Goal: Information Seeking & Learning: Learn about a topic

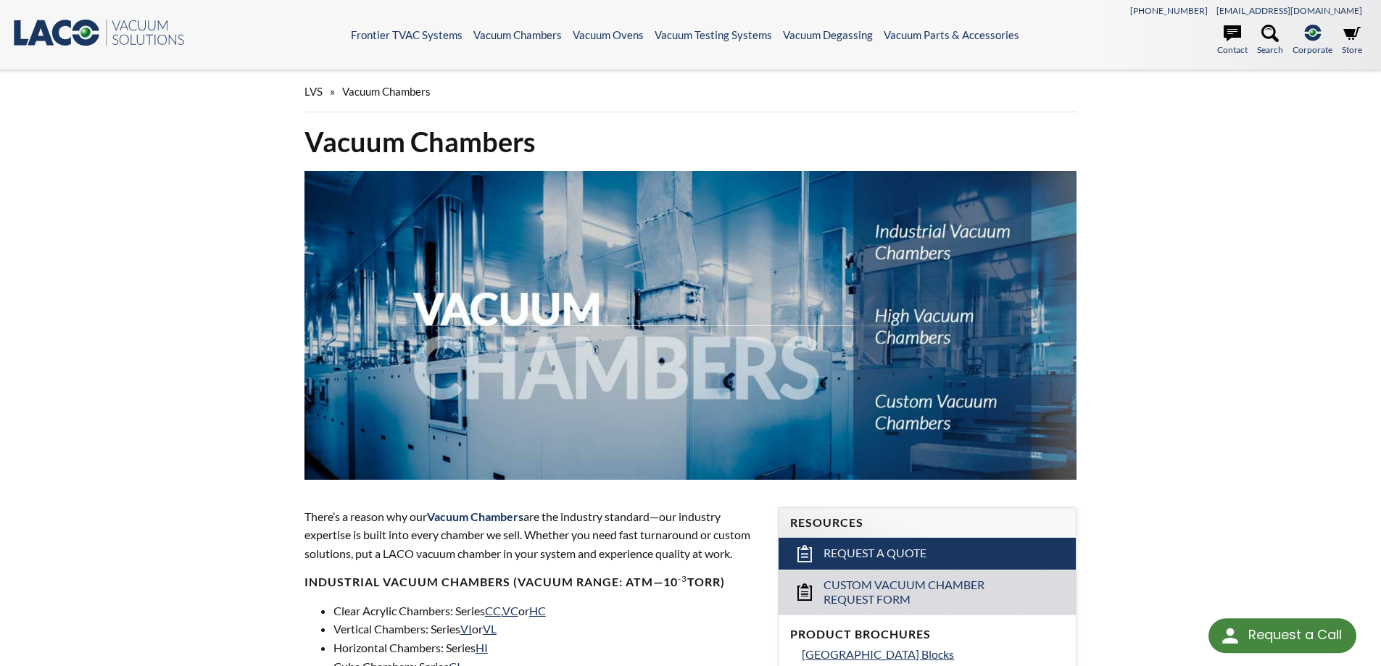
select select "Language Translate Widget"
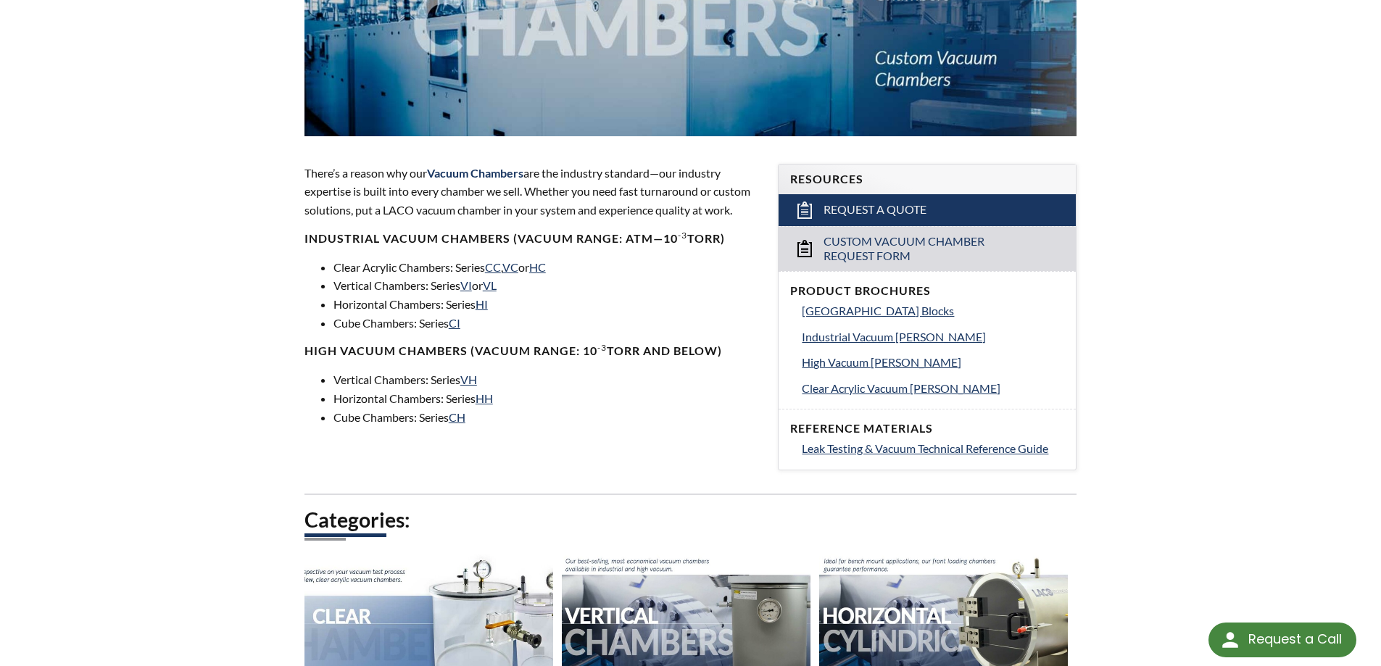
scroll to position [435, 0]
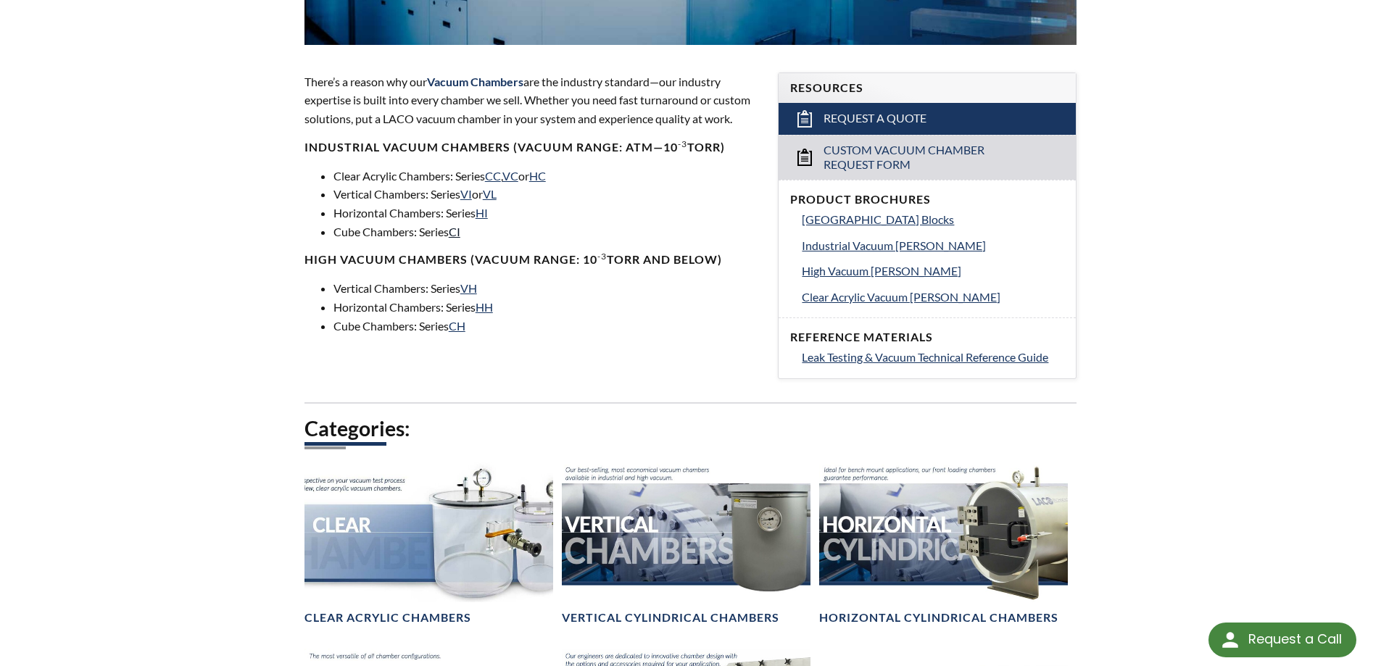
click at [460, 229] on link "CI" at bounding box center [455, 232] width 12 height 14
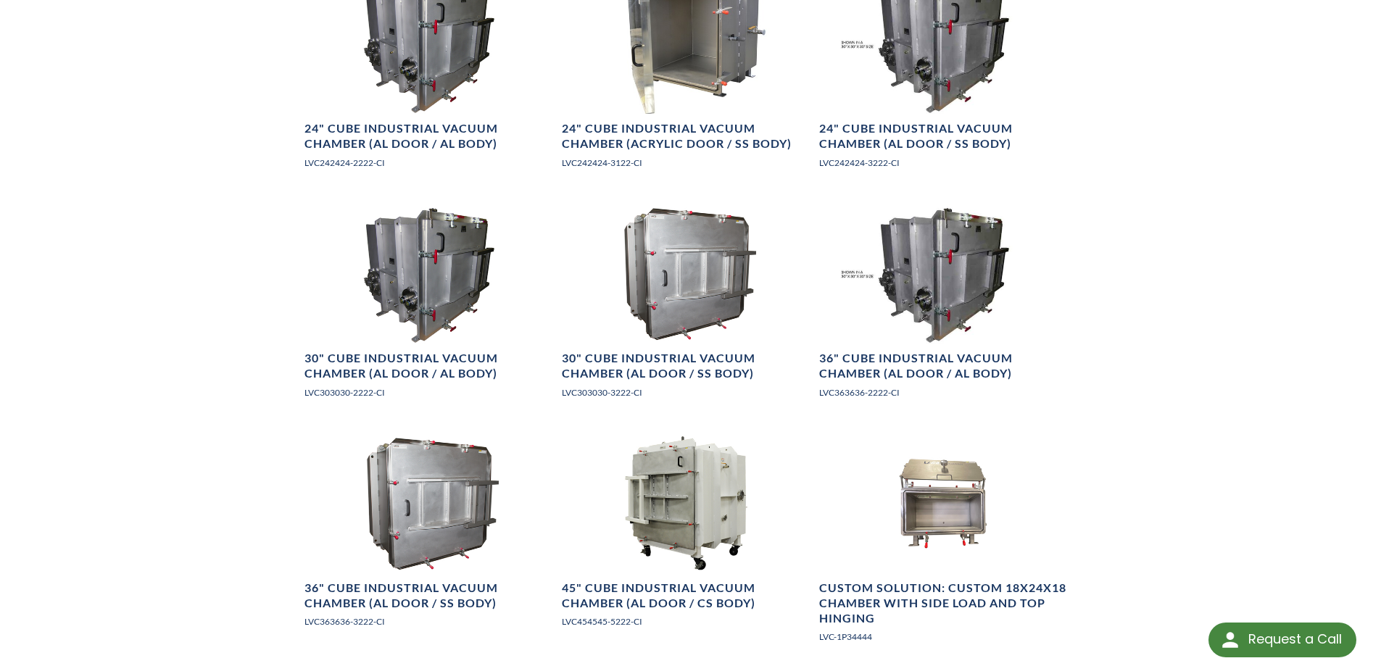
scroll to position [1377, 0]
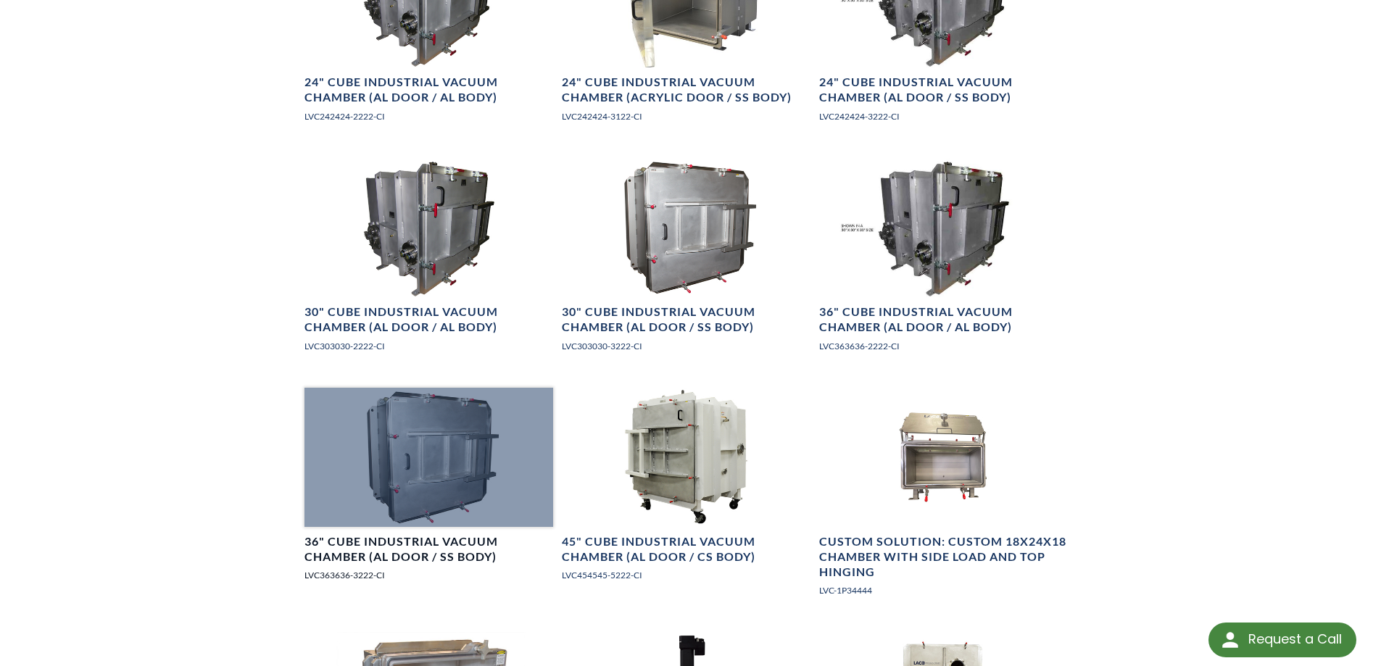
click at [449, 437] on div at bounding box center [428, 458] width 249 height 140
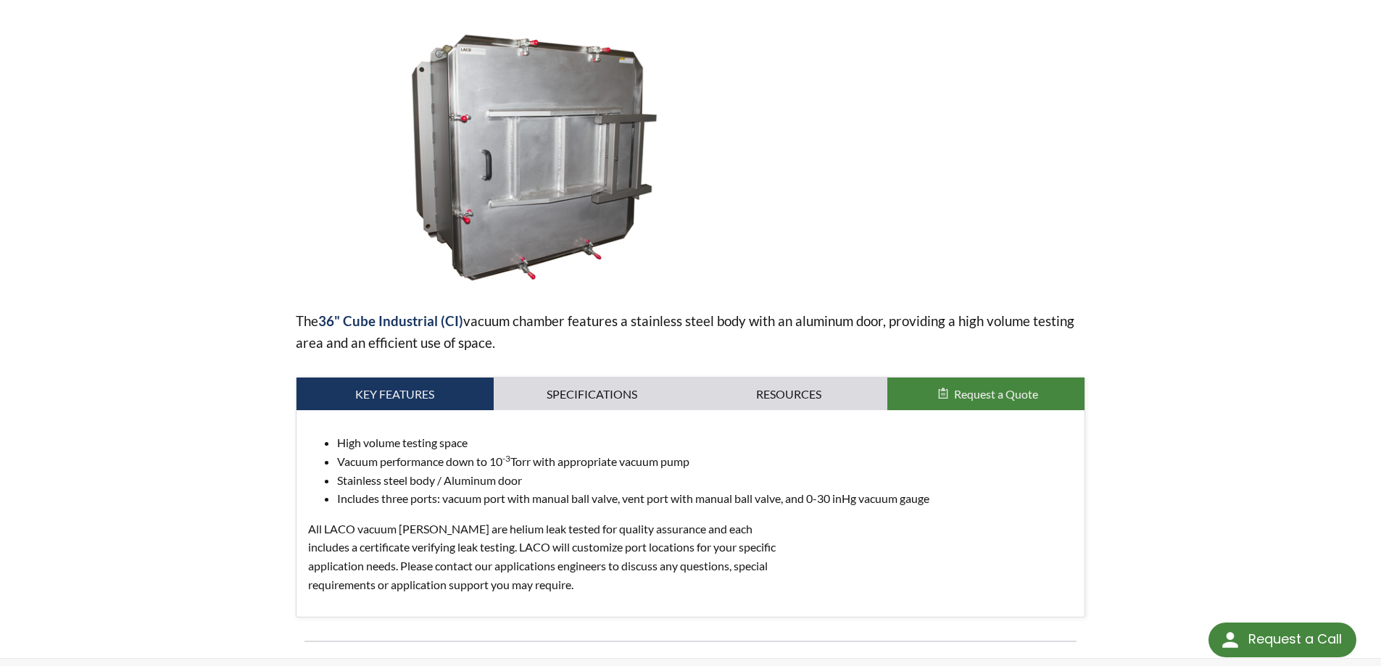
scroll to position [290, 0]
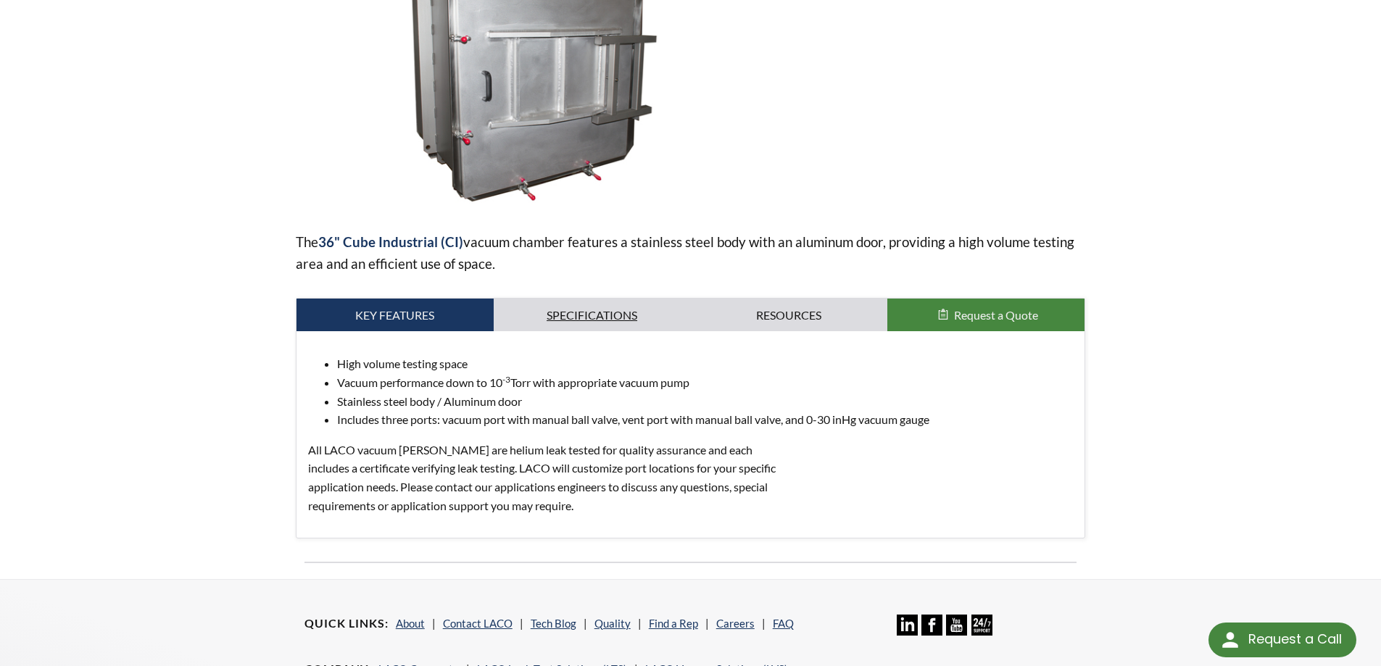
click at [612, 302] on link "Specifications" at bounding box center [592, 315] width 197 height 33
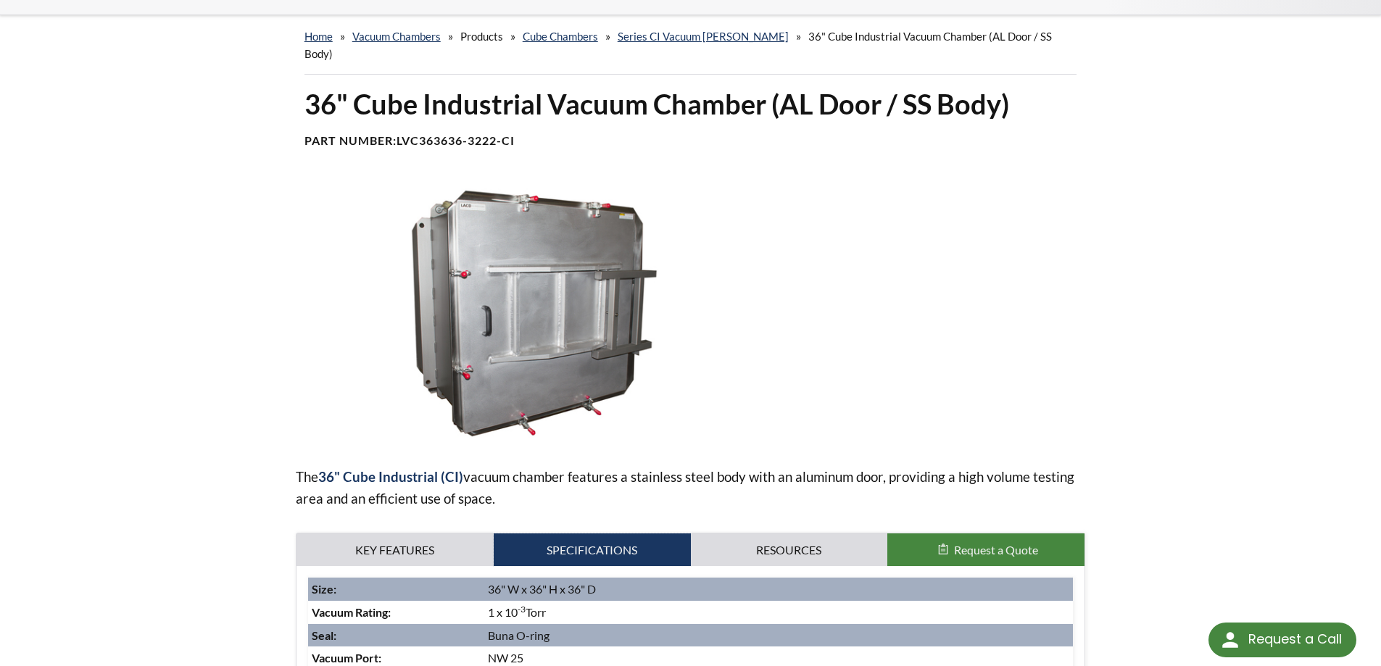
scroll to position [0, 0]
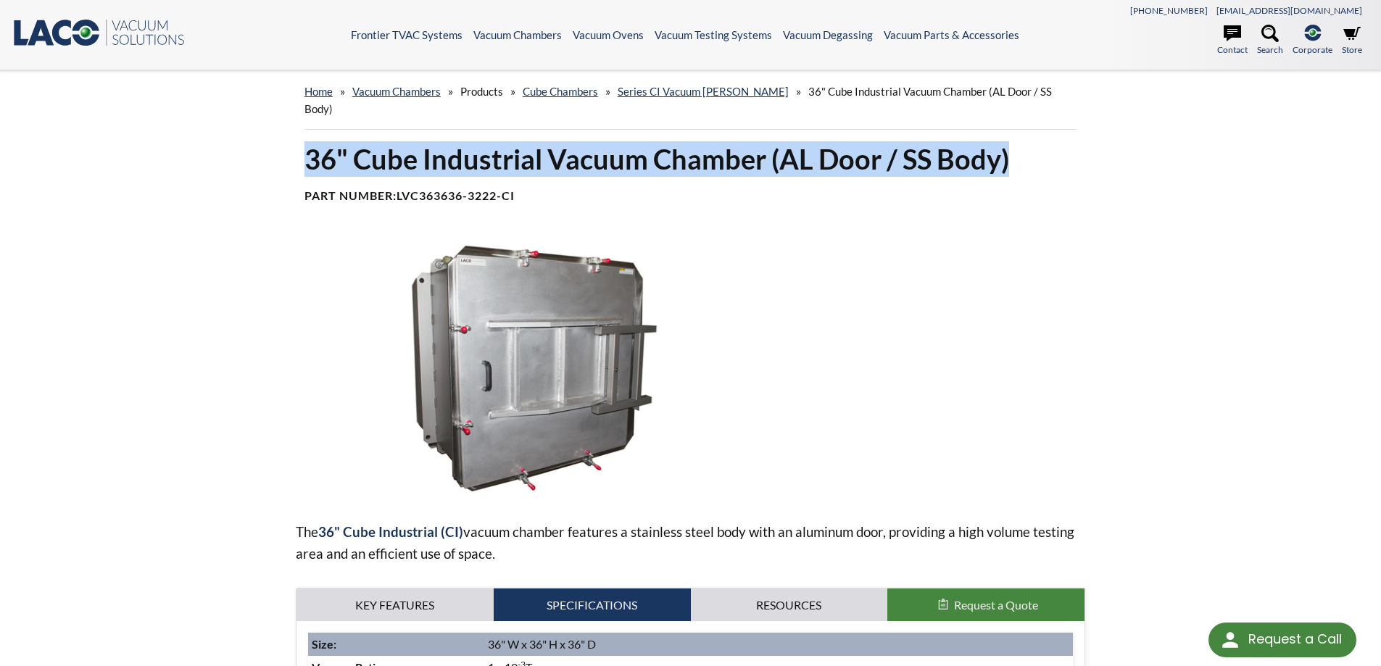
drag, startPoint x: 300, startPoint y: 143, endPoint x: 1042, endPoint y: 154, distance: 742.2
click at [1042, 154] on div "36" Cube Industrial Vacuum Chamber (AL Door / SS Body) Part Number: LVC363636-3…" at bounding box center [691, 178] width 790 height 74
